Goal: Task Accomplishment & Management: Manage account settings

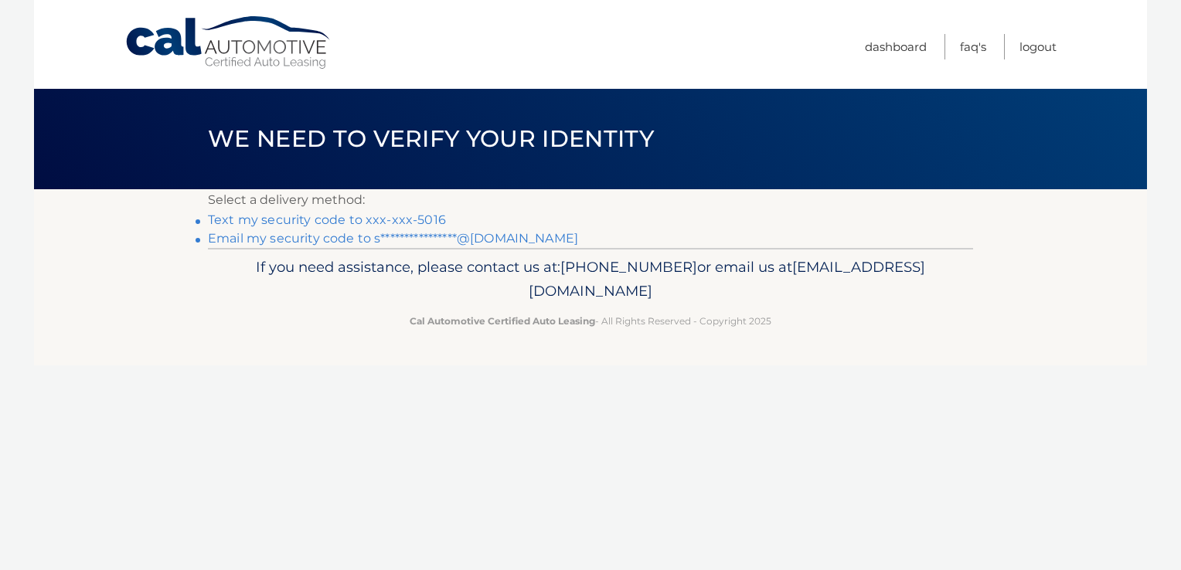
click at [423, 216] on link "Text my security code to xxx-xxx-5016" at bounding box center [327, 219] width 238 height 15
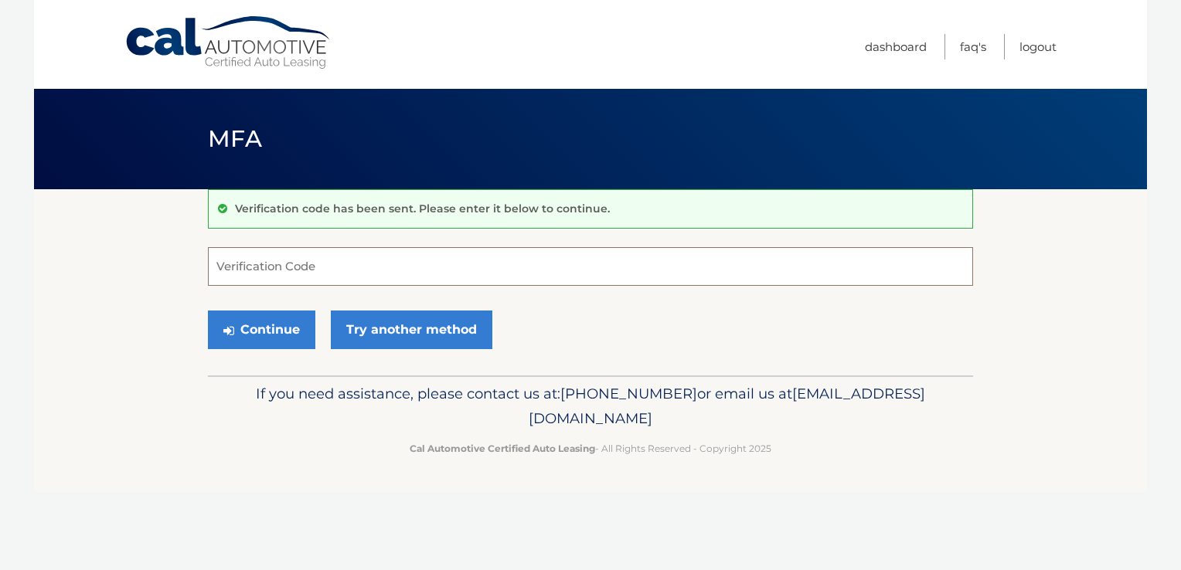
click at [386, 270] on input "Verification Code" at bounding box center [590, 266] width 765 height 39
type input "754172"
click at [267, 355] on div "Continue Try another method" at bounding box center [590, 330] width 765 height 53
click at [262, 337] on button "Continue" at bounding box center [261, 330] width 107 height 39
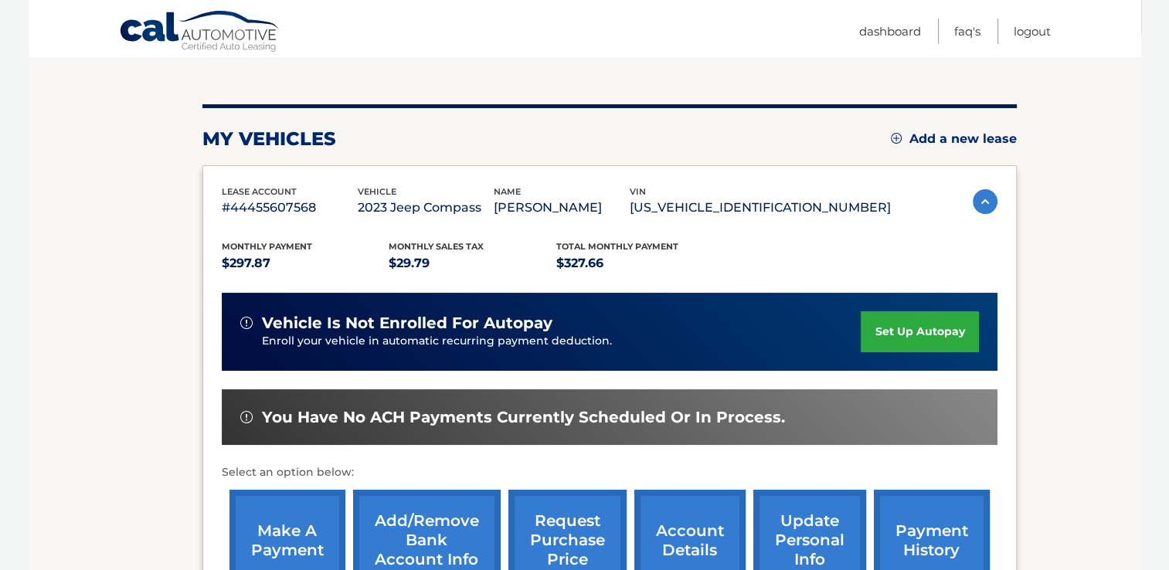
scroll to position [309, 0]
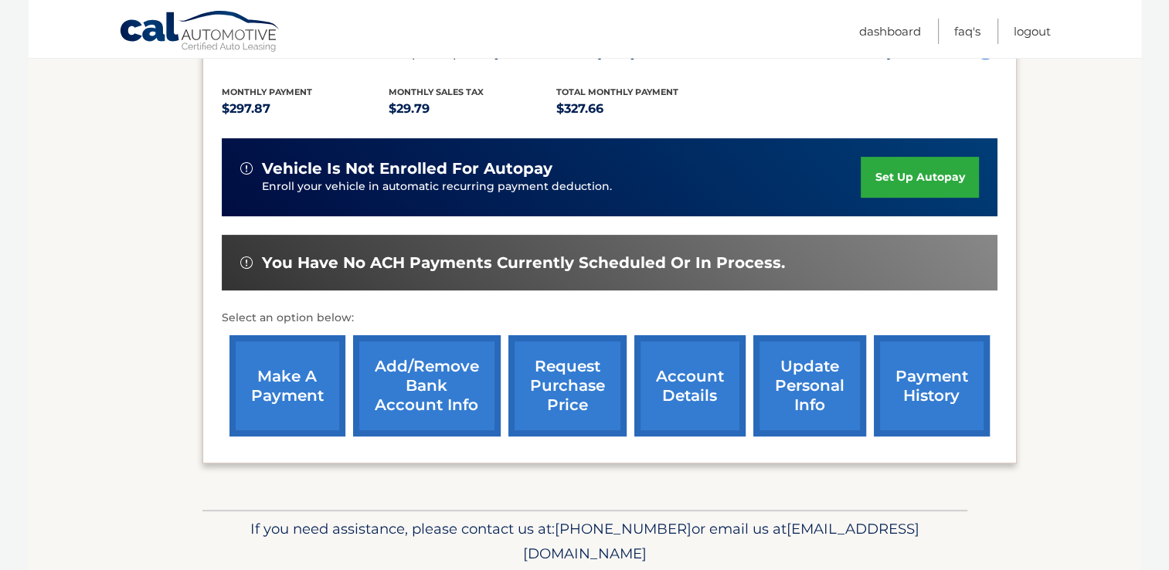
click at [296, 378] on link "make a payment" at bounding box center [287, 385] width 116 height 101
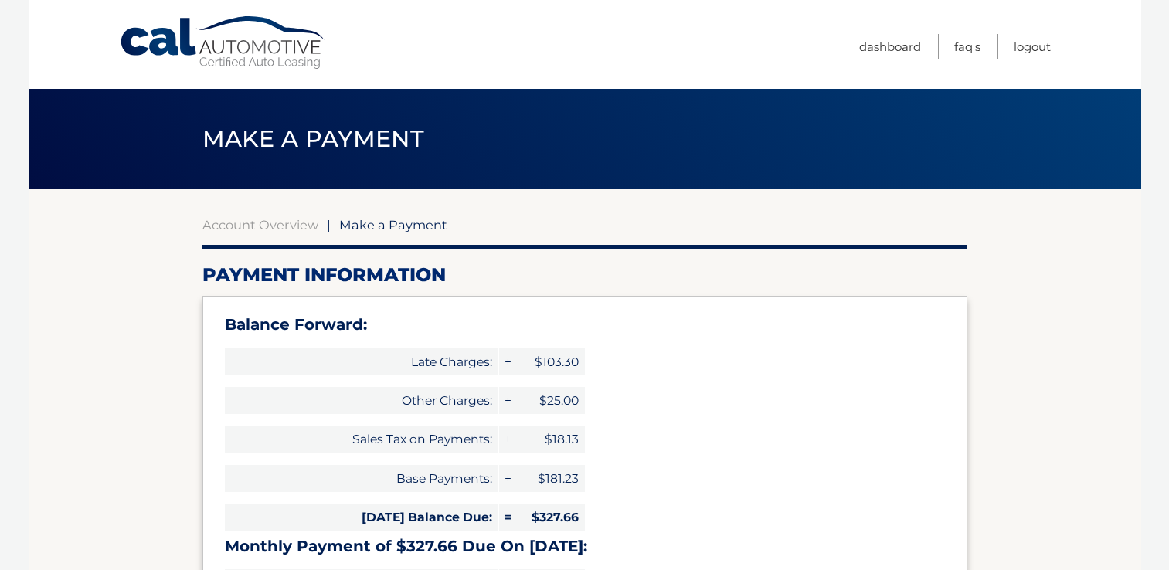
select select "OTA3MjUxMzgtNzIxYS00NWQ4LTg0MjYtYjYwYWY0MWUyZDQ0"
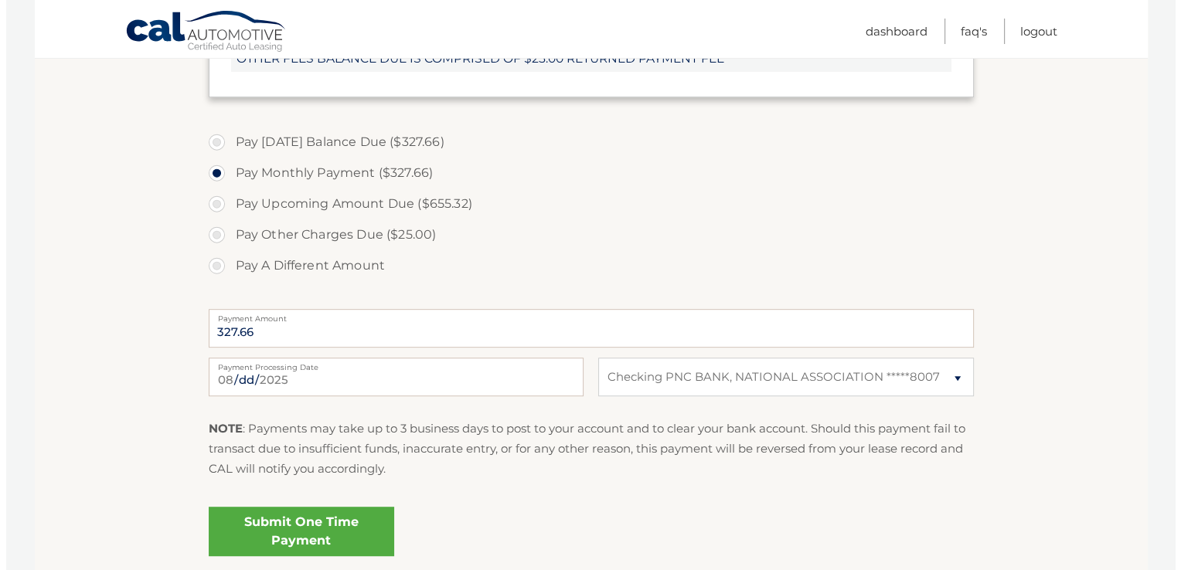
scroll to position [695, 0]
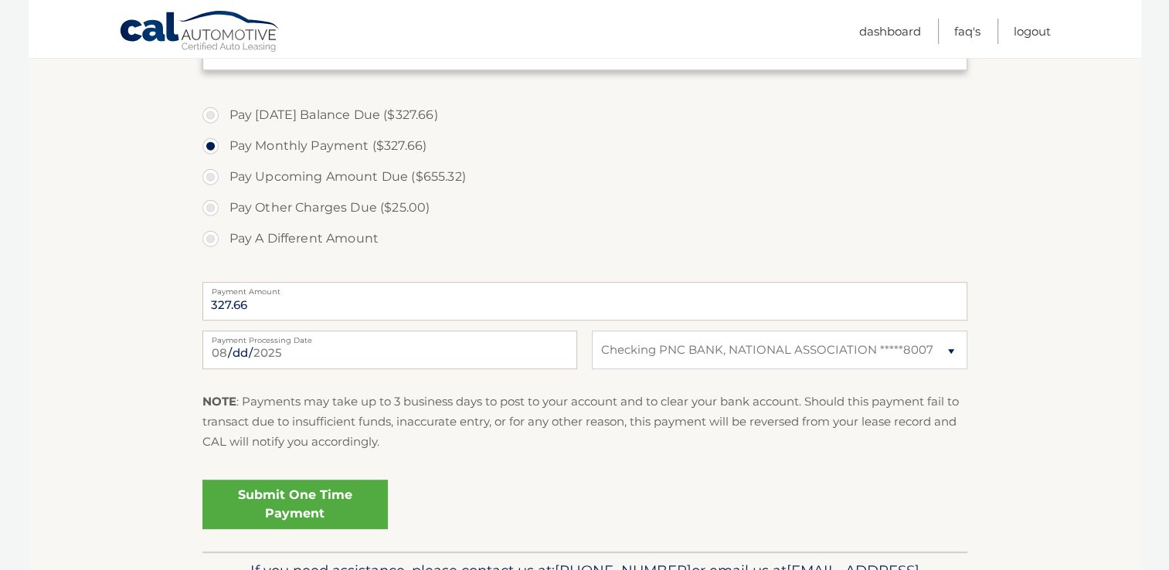
click at [325, 508] on link "Submit One Time Payment" at bounding box center [294, 504] width 185 height 49
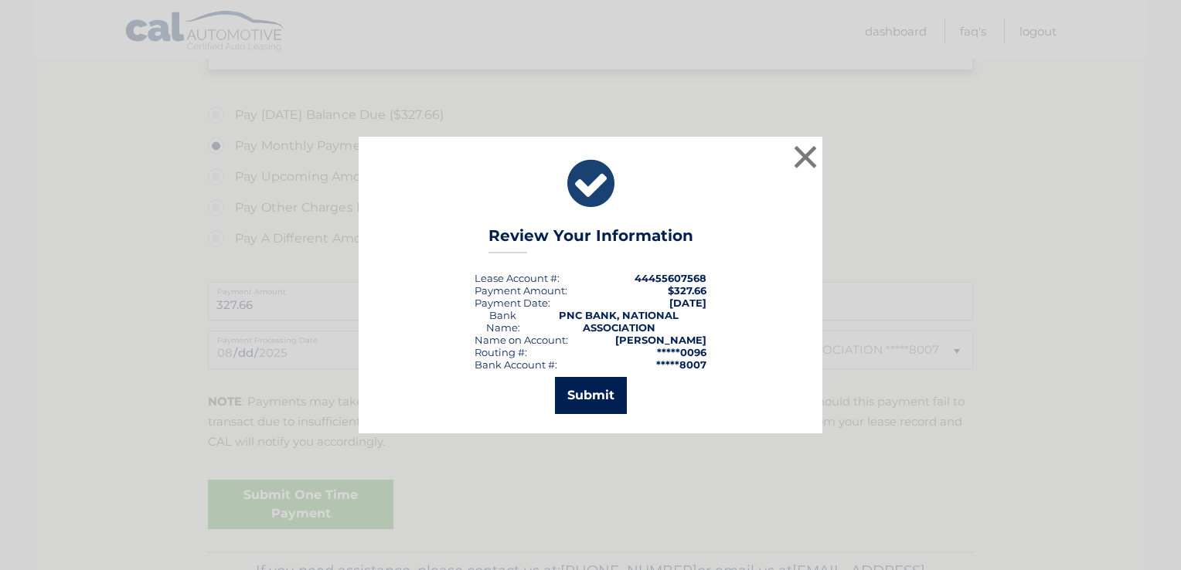
click at [596, 404] on button "Submit" at bounding box center [591, 395] width 72 height 37
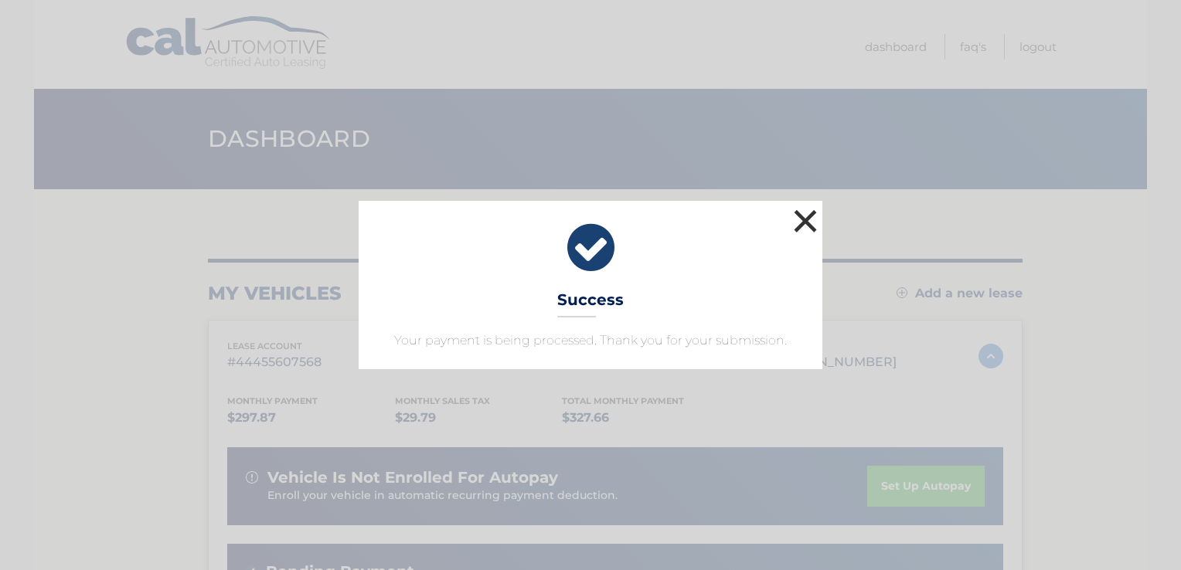
click at [800, 231] on button "×" at bounding box center [805, 221] width 31 height 31
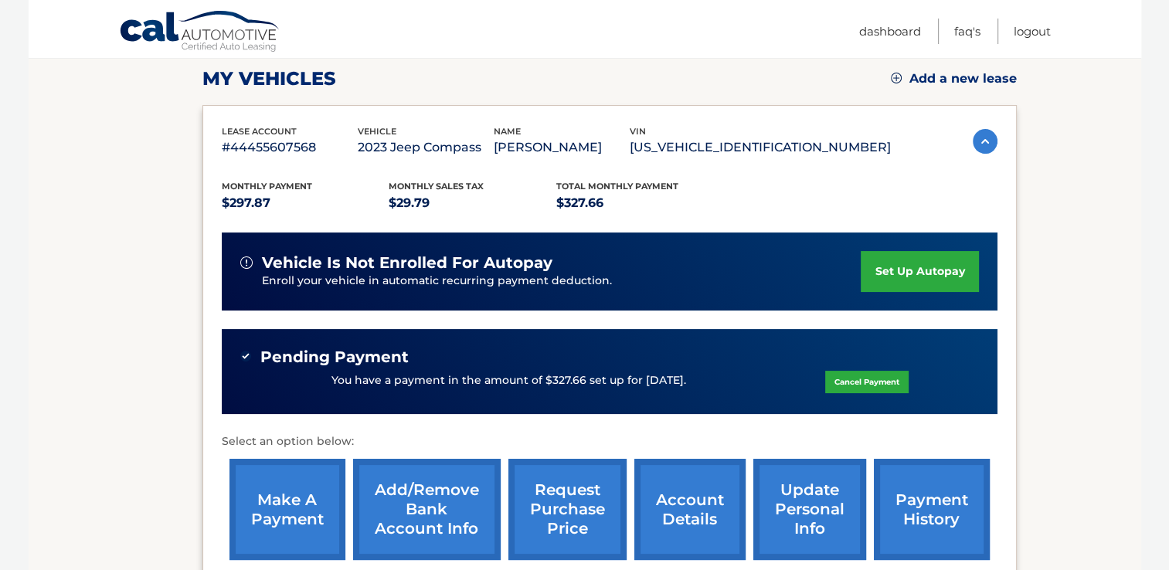
scroll to position [309, 0]
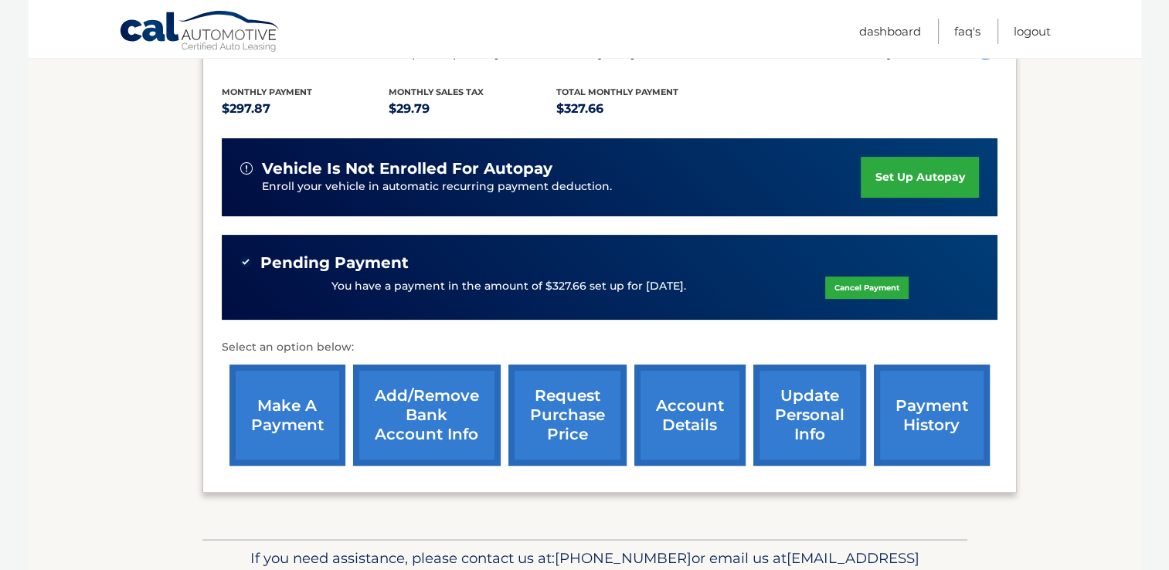
click at [913, 414] on link "payment history" at bounding box center [932, 415] width 116 height 101
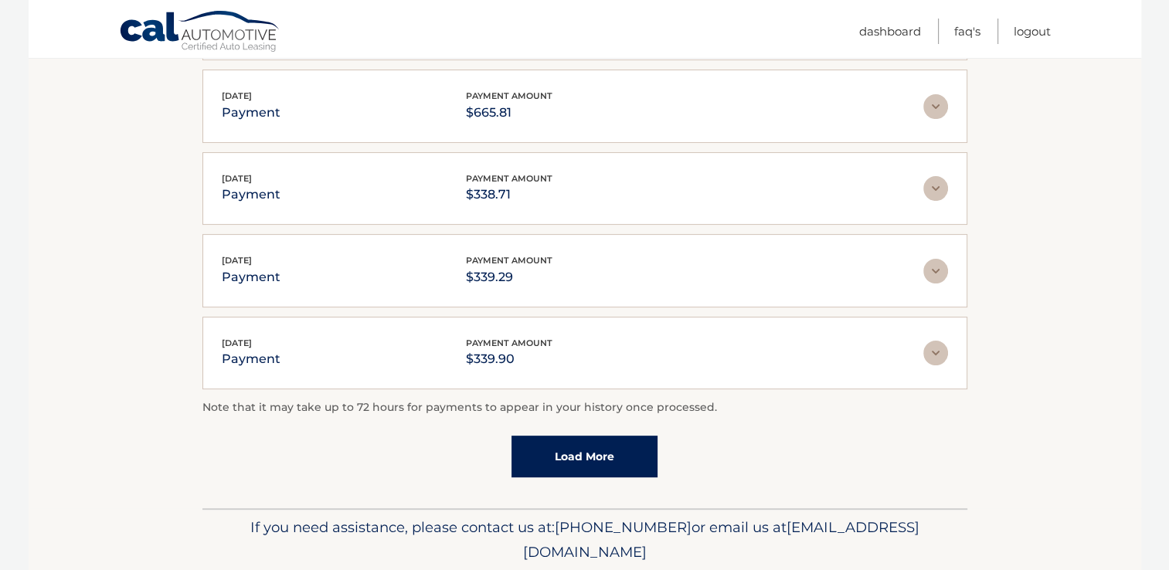
scroll to position [363, 0]
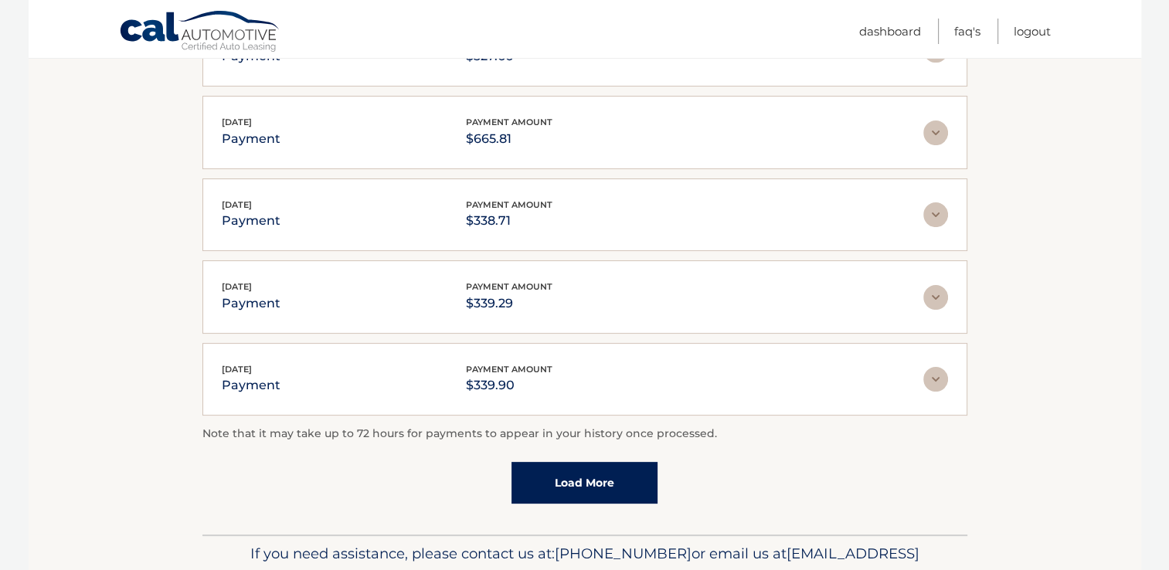
click at [613, 469] on link "Load More" at bounding box center [584, 483] width 146 height 42
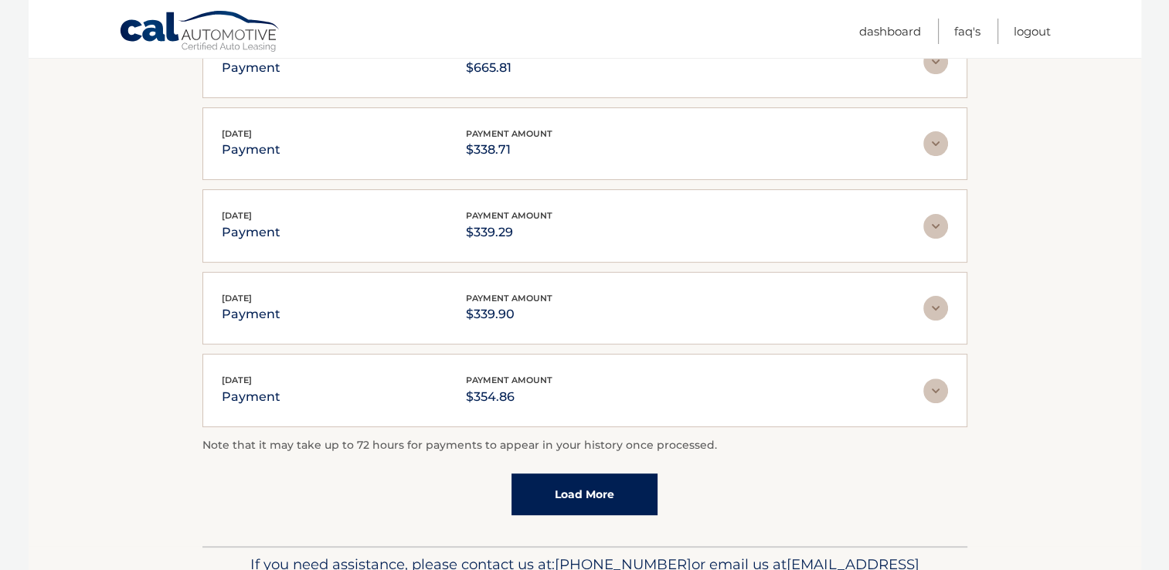
scroll to position [518, 0]
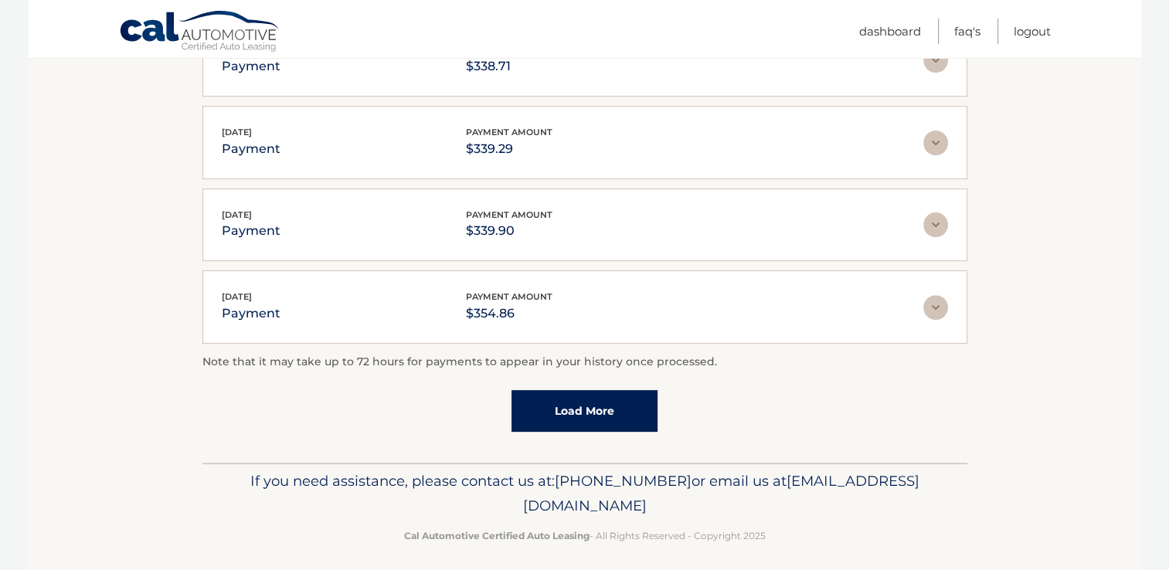
click at [608, 410] on link "Load More" at bounding box center [584, 411] width 146 height 42
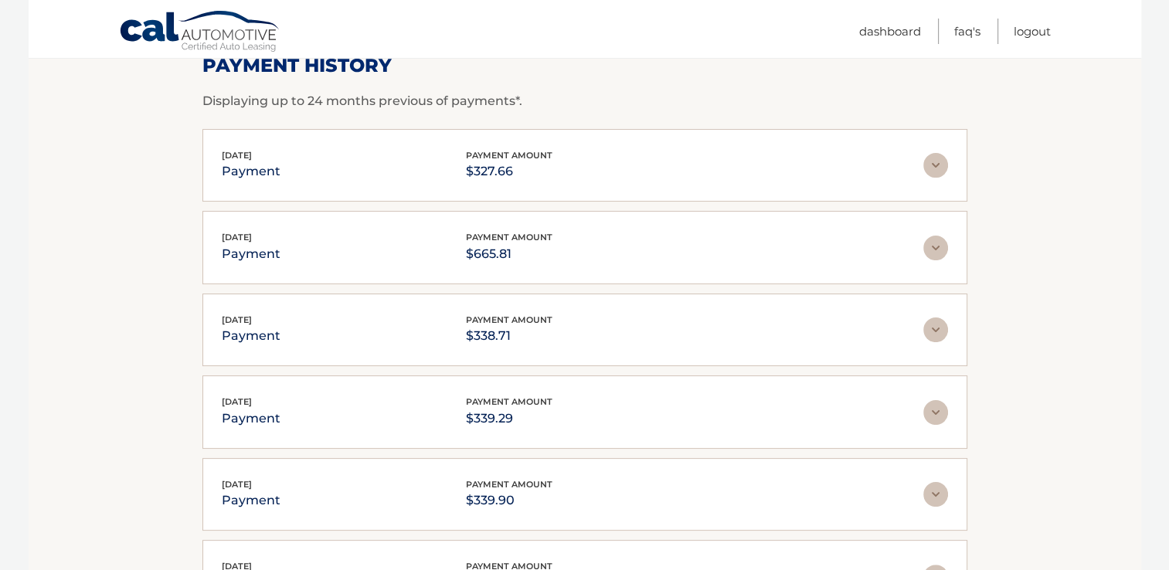
scroll to position [209, 0]
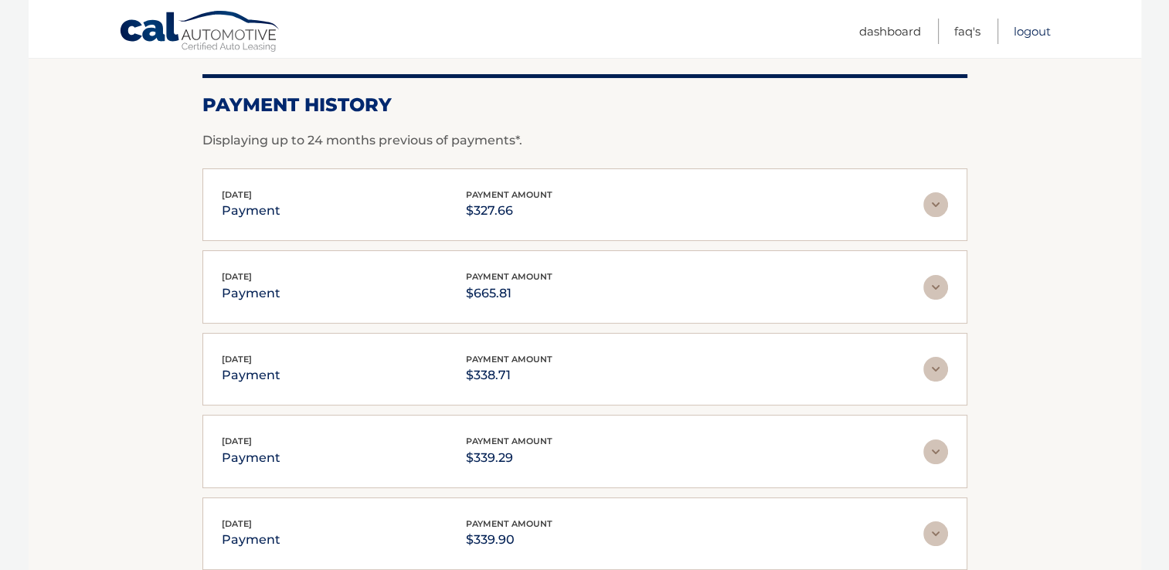
click at [1035, 32] on link "Logout" at bounding box center [1032, 31] width 37 height 25
